Goal: Task Accomplishment & Management: Manage account settings

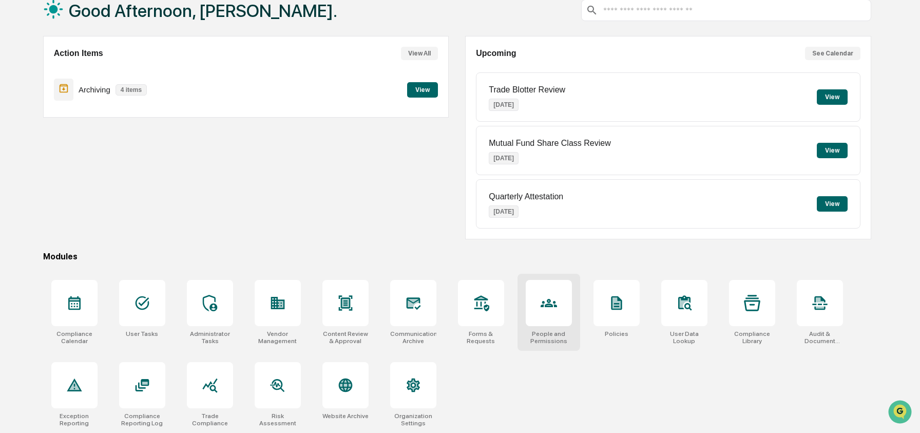
click at [532, 296] on div at bounding box center [549, 303] width 46 height 46
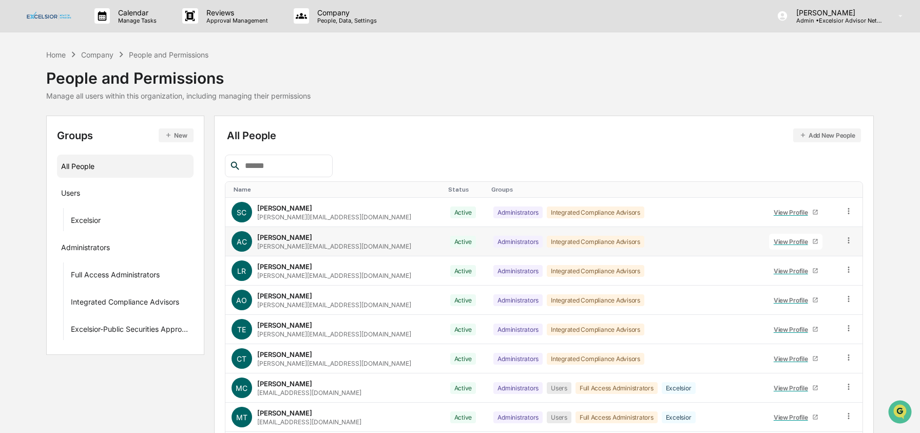
click at [845, 239] on icon at bounding box center [849, 241] width 10 height 10
click at [772, 258] on div "Groups & Permissions" at bounding box center [802, 257] width 85 height 12
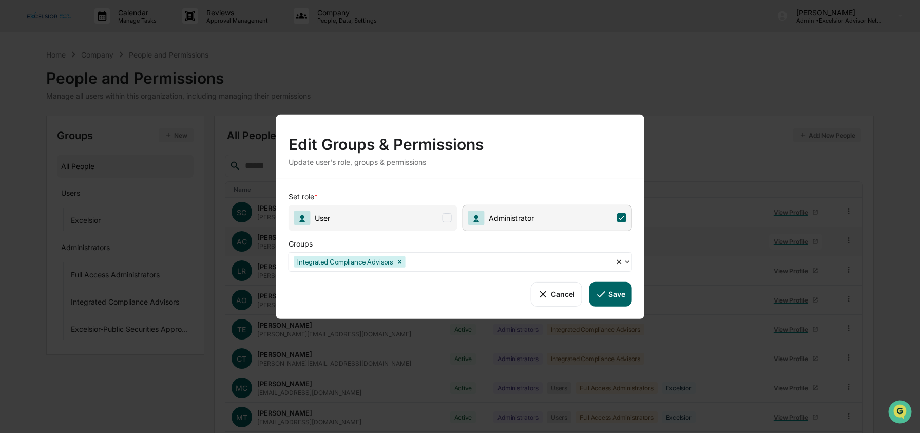
click at [395, 225] on span "User" at bounding box center [373, 217] width 169 height 26
click at [617, 292] on button "Save" at bounding box center [610, 293] width 43 height 25
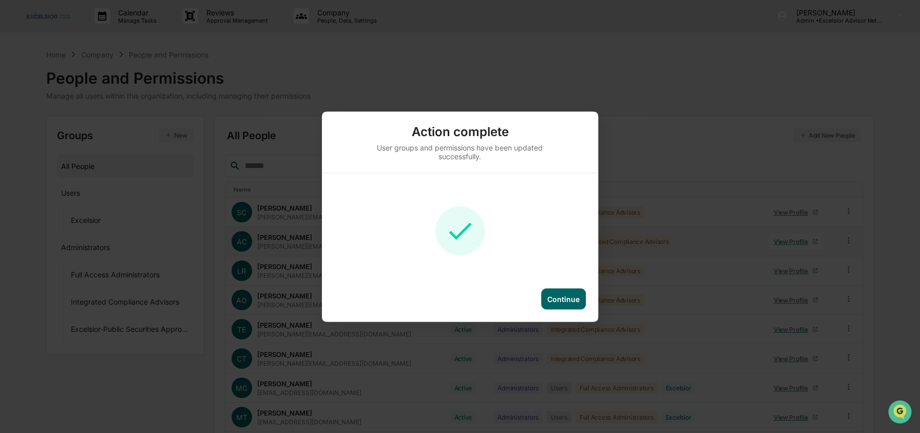
click at [564, 306] on div "Continue" at bounding box center [563, 298] width 45 height 21
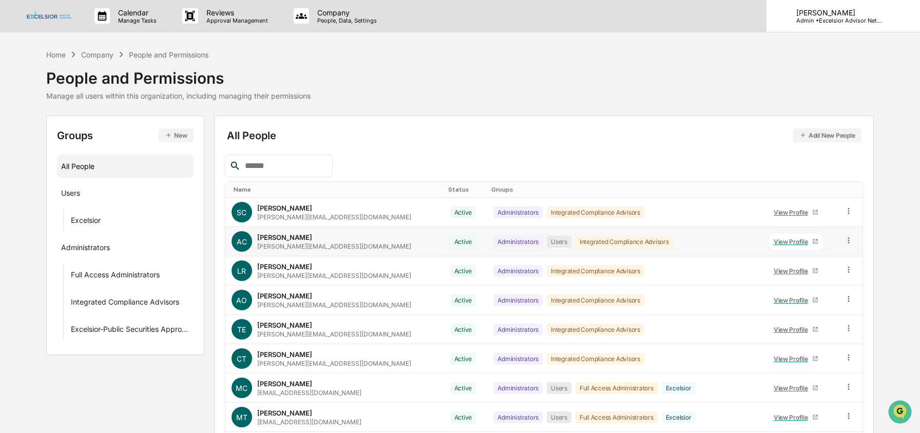
click at [832, 22] on p "Admin • Excelsior Advisor Network" at bounding box center [835, 20] width 95 height 7
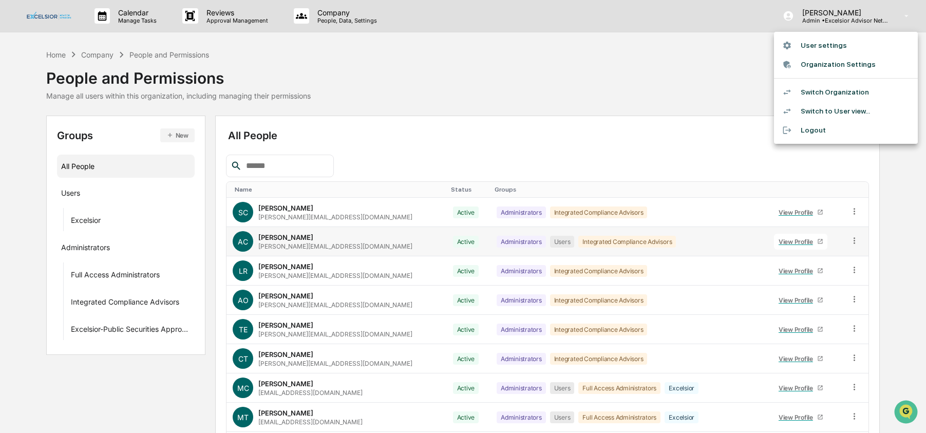
click at [838, 104] on li "Switch to User view..." at bounding box center [846, 111] width 144 height 19
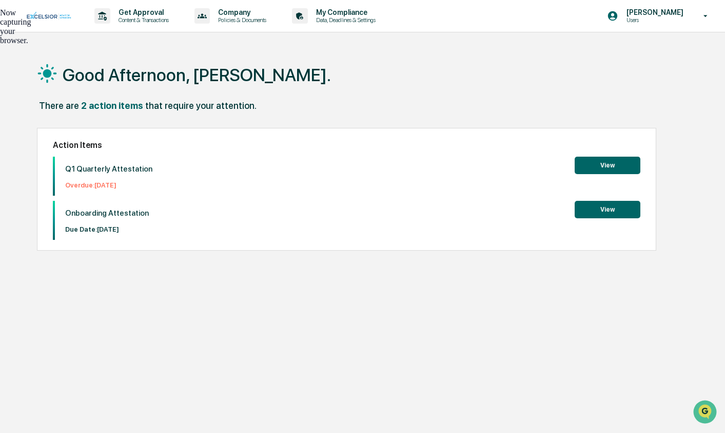
click at [0, 20] on div "Now capturing your browser." at bounding box center [0, 26] width 0 height 37
click at [347, 16] on p "My Compliance" at bounding box center [344, 12] width 73 height 8
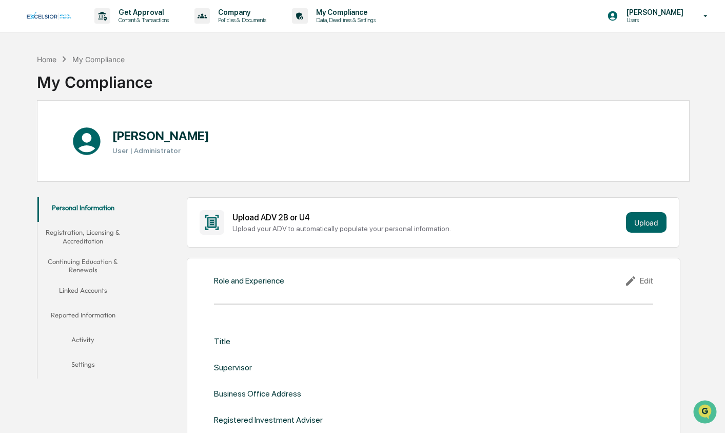
click at [85, 289] on button "Linked Accounts" at bounding box center [82, 292] width 91 height 25
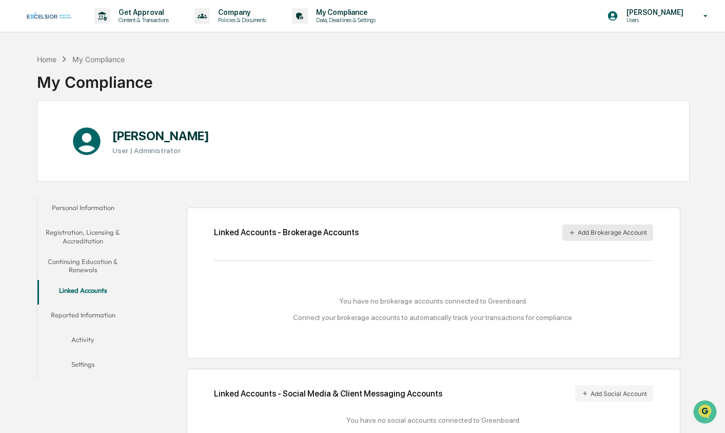
click at [610, 231] on button "Add Brokerage Account" at bounding box center [608, 232] width 91 height 16
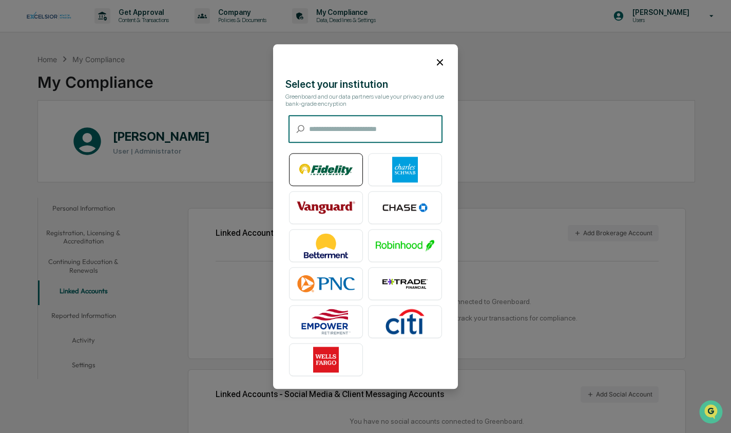
click at [322, 165] on img at bounding box center [326, 170] width 59 height 26
